Goal: Information Seeking & Learning: Understand process/instructions

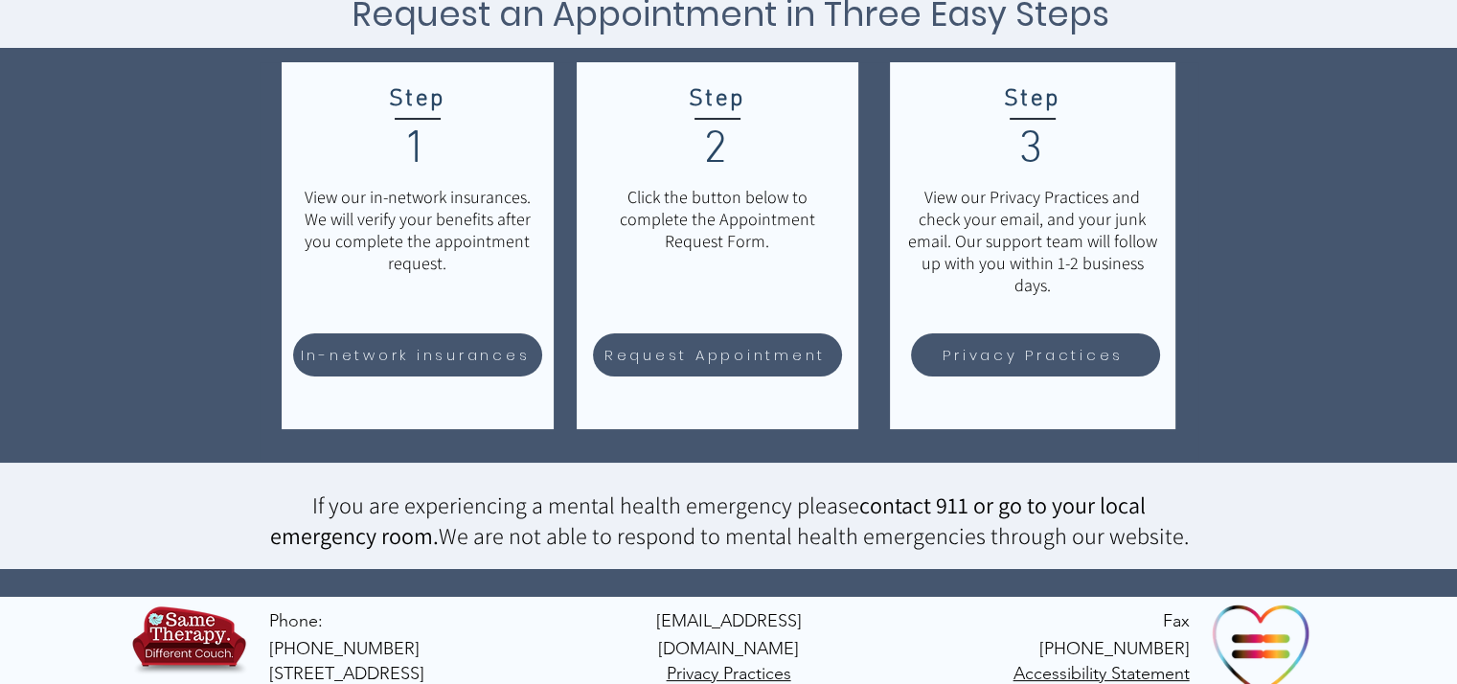
scroll to position [291, 0]
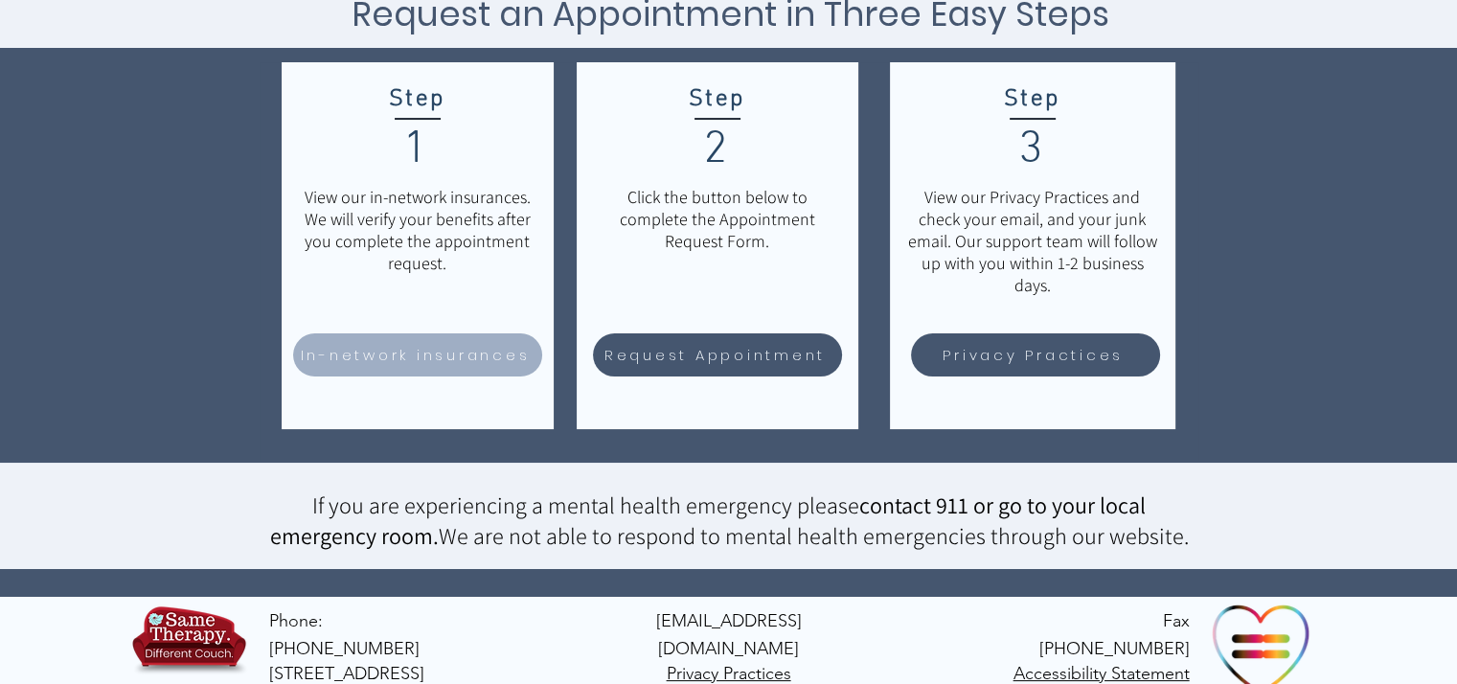
click at [445, 342] on span "In-network insurances" at bounding box center [417, 354] width 243 height 37
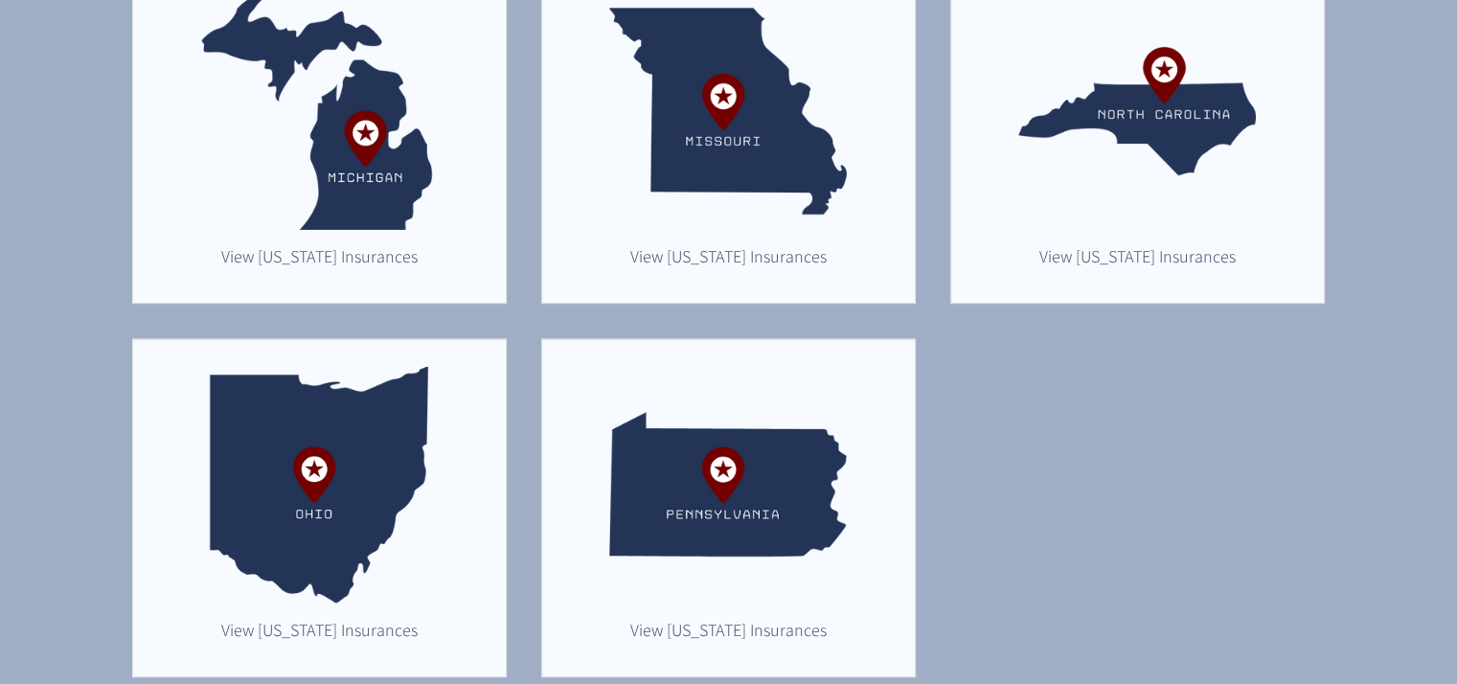
scroll to position [1362, 0]
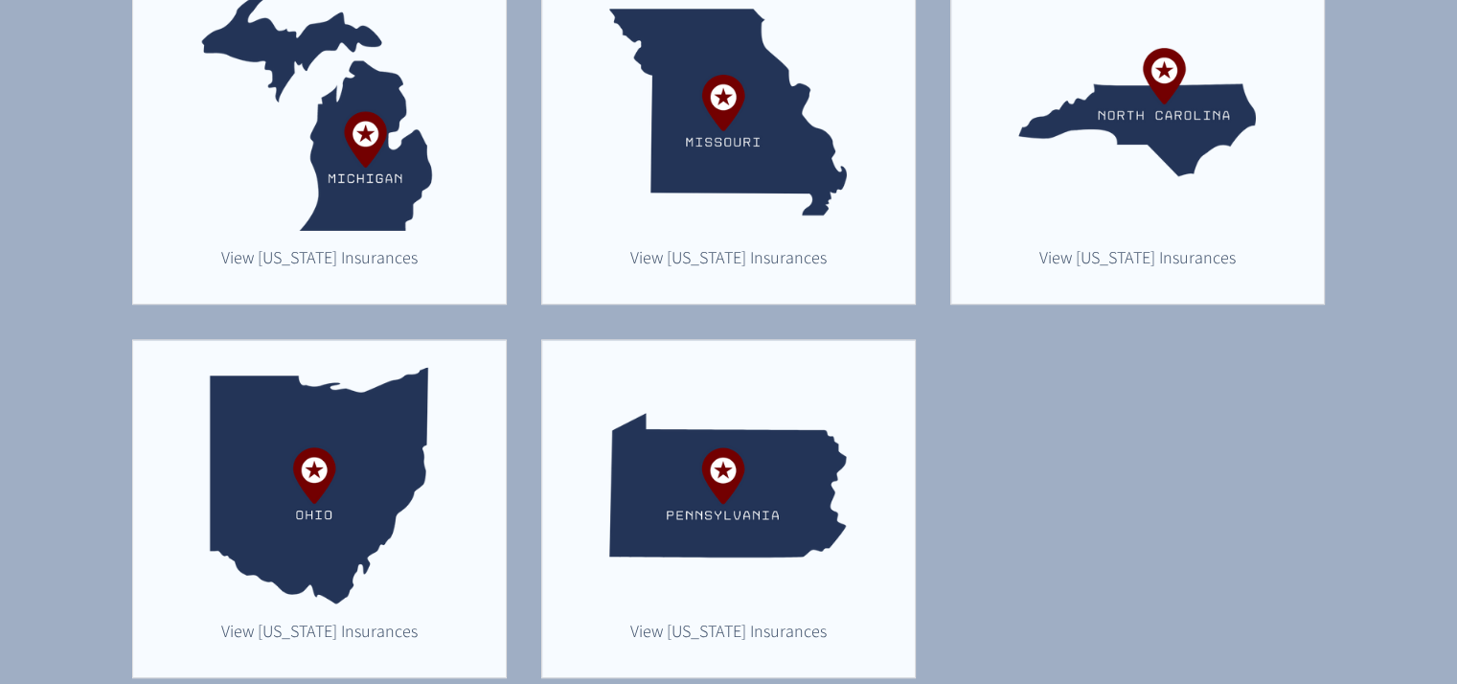
click at [678, 496] on img "main content" at bounding box center [728, 486] width 238 height 238
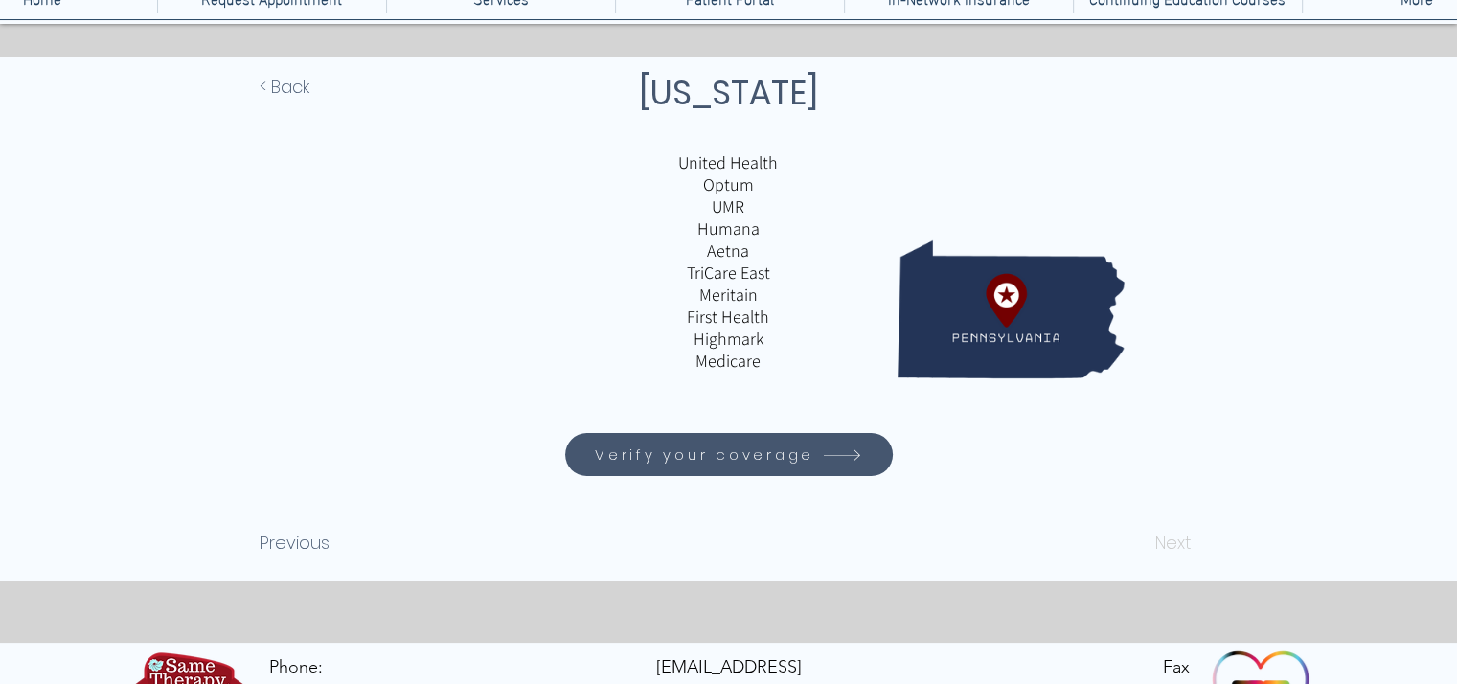
scroll to position [280, 0]
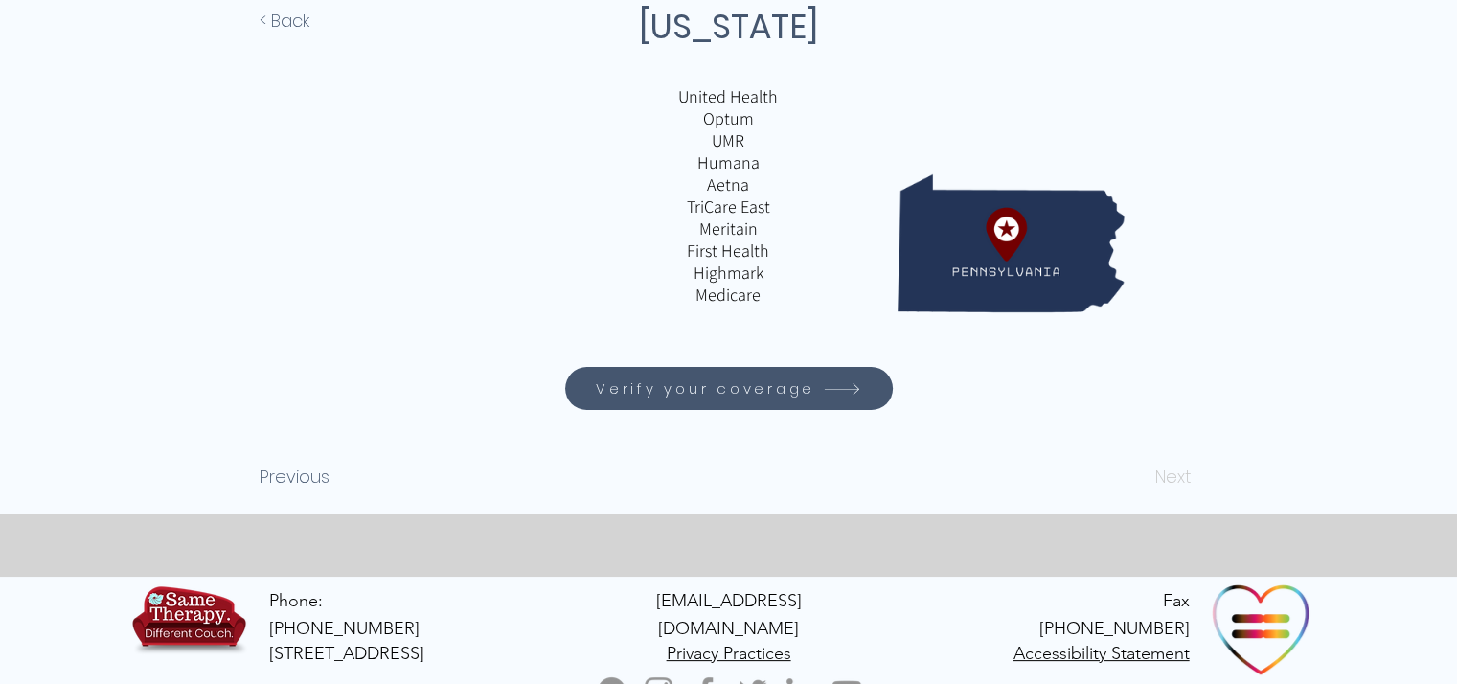
click at [773, 413] on div "main content" at bounding box center [728, 252] width 1457 height 524
click at [756, 381] on span "Verify your coverage" at bounding box center [704, 388] width 219 height 22
